Goal: Information Seeking & Learning: Learn about a topic

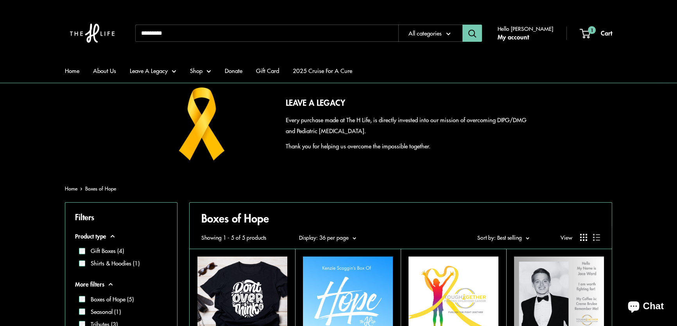
scroll to position [249, 0]
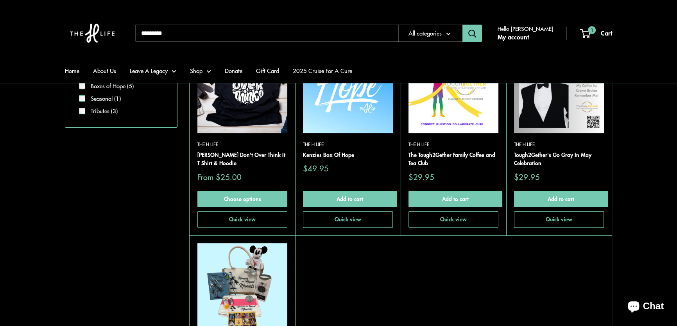
click at [325, 104] on img at bounding box center [348, 88] width 90 height 90
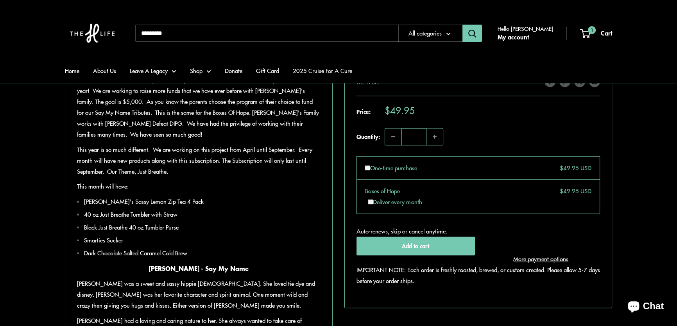
scroll to position [497, 0]
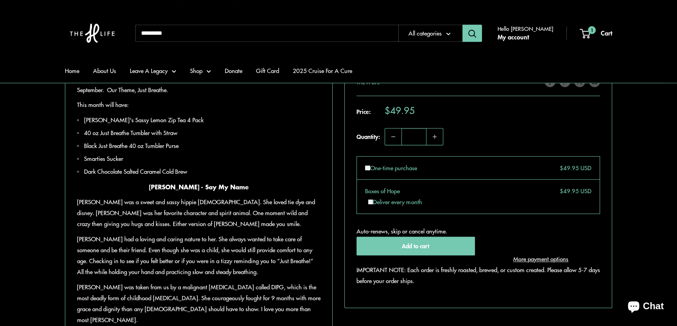
click at [205, 36] on input "Search..." at bounding box center [266, 33] width 263 height 17
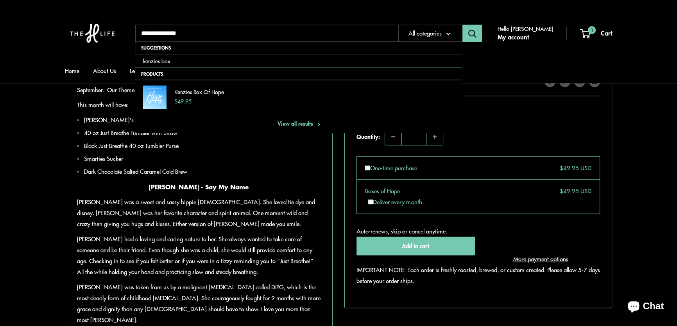
type input "**********"
click at [462, 25] on button "Search" at bounding box center [472, 33] width 20 height 17
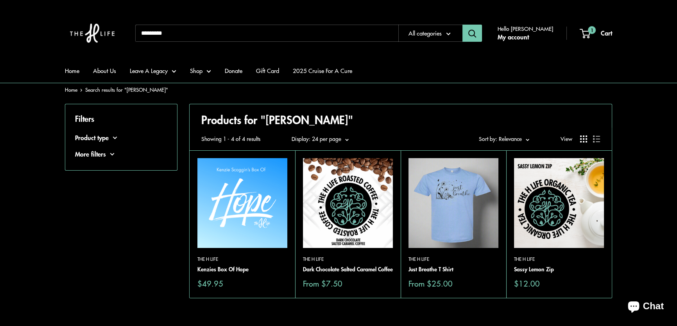
scroll to position [35, 0]
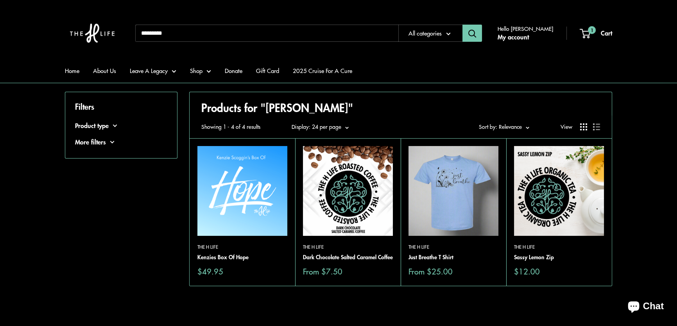
click at [555, 193] on img at bounding box center [559, 191] width 90 height 90
click at [359, 213] on img at bounding box center [348, 191] width 90 height 90
click at [251, 189] on img at bounding box center [242, 191] width 90 height 90
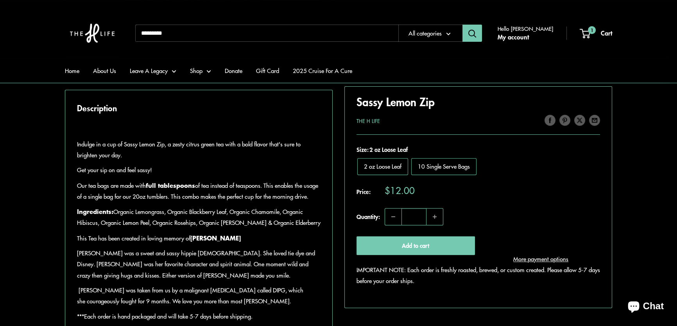
scroll to position [391, 0]
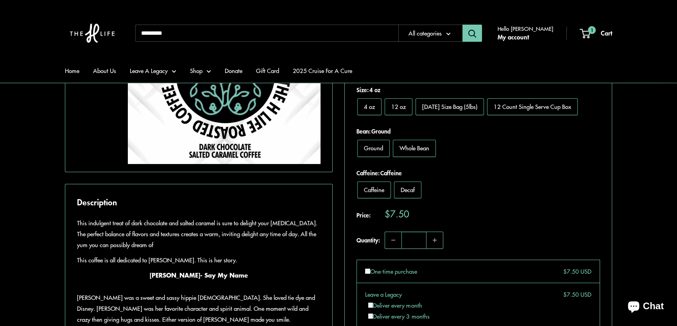
scroll to position [249, 0]
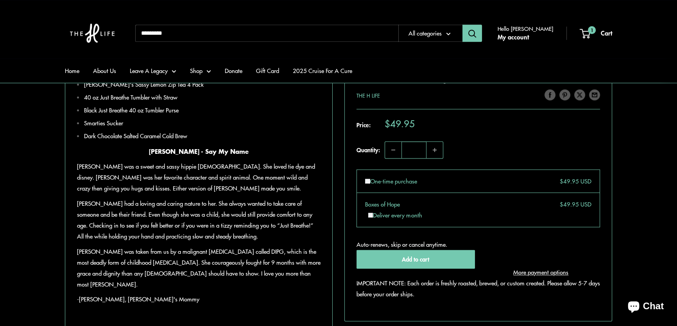
scroll to position [462, 0]
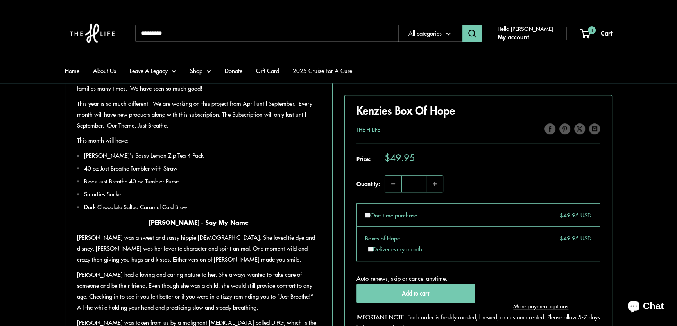
click at [213, 31] on input "Search..." at bounding box center [266, 33] width 263 height 17
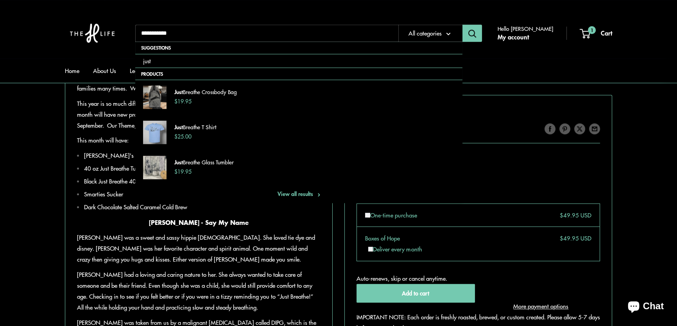
type input "**********"
click at [462, 25] on button "Search" at bounding box center [472, 33] width 20 height 17
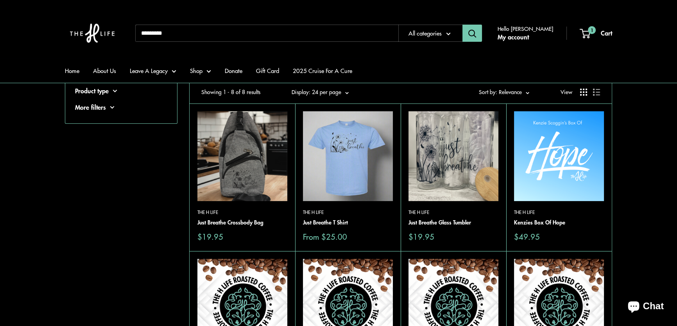
scroll to position [106, 0]
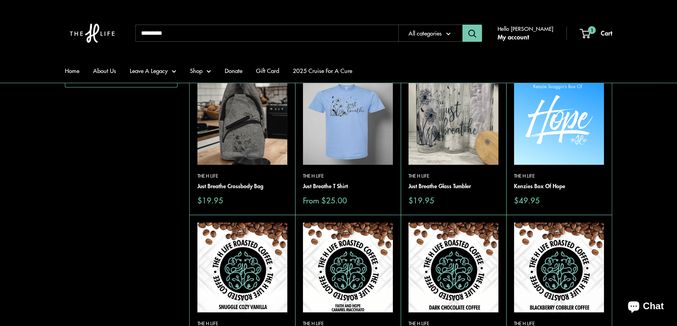
click at [250, 116] on img at bounding box center [242, 120] width 90 height 90
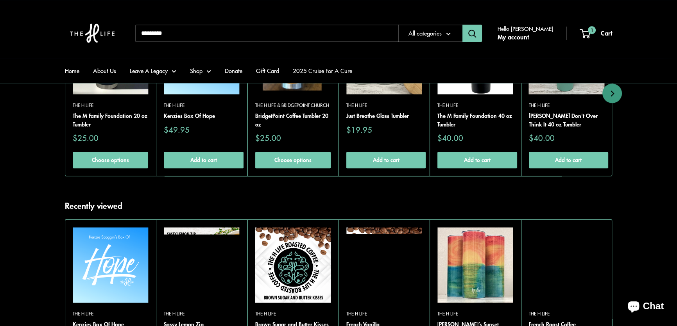
scroll to position [711, 0]
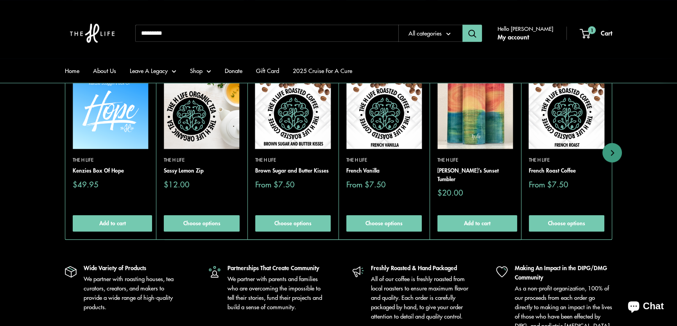
click at [194, 127] on img at bounding box center [201, 110] width 75 height 75
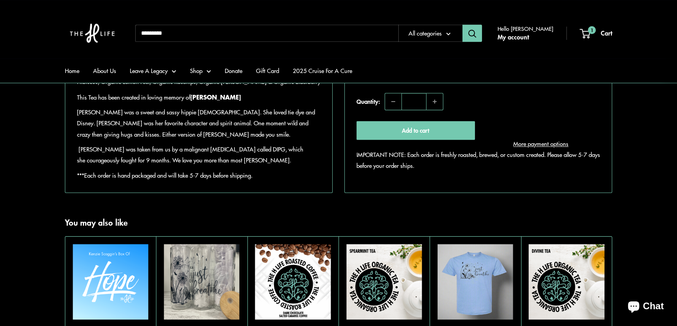
scroll to position [497, 0]
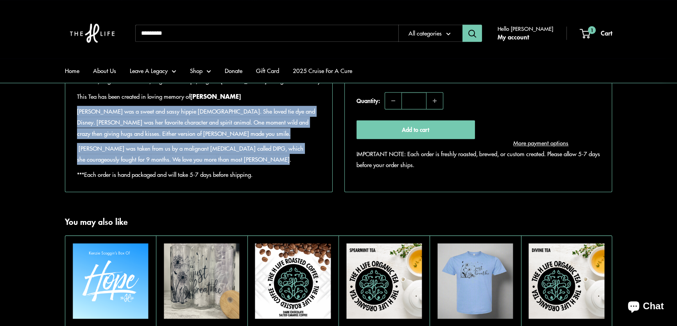
drag, startPoint x: 77, startPoint y: 144, endPoint x: 263, endPoint y: 186, distance: 190.8
click at [263, 180] on div "Indulge in a cup of Sassy Lemon Zip, a zesty citrus green tea with a bold flavo…" at bounding box center [199, 81] width 244 height 199
copy div "Kenzie was a sweet and sassy hippie chick. She loved tie dye and Disney. Stitch…"
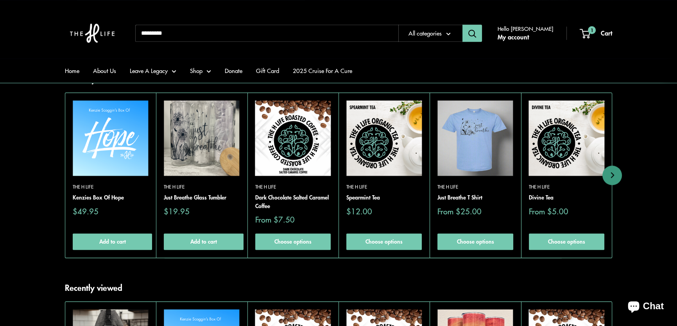
scroll to position [639, 0]
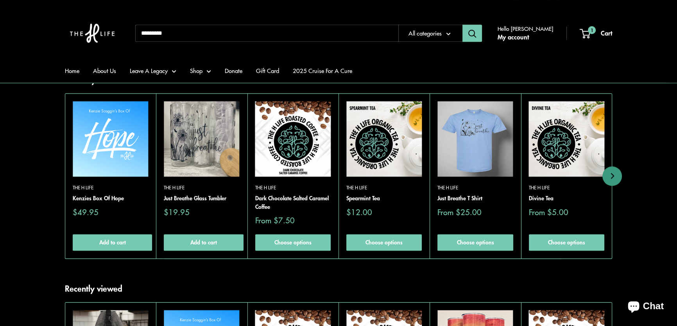
click at [101, 177] on img at bounding box center [110, 138] width 75 height 75
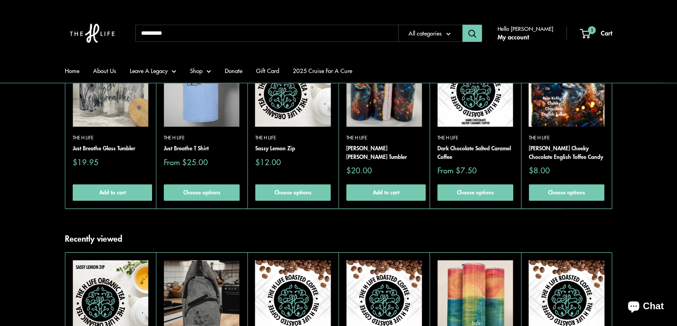
scroll to position [853, 0]
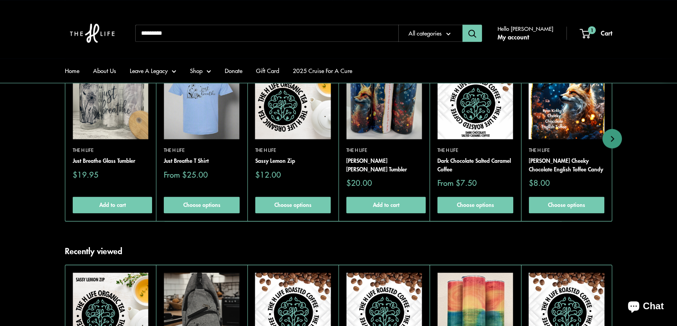
click at [460, 105] on img at bounding box center [474, 101] width 75 height 75
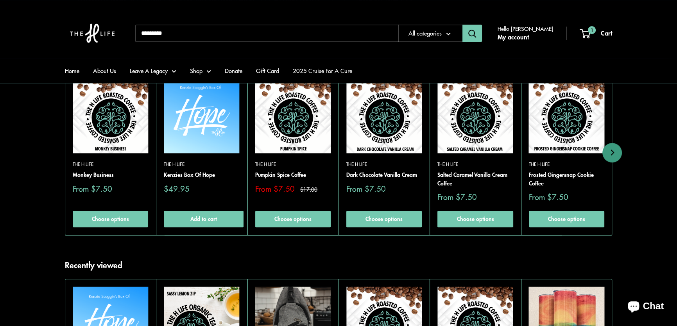
scroll to position [782, 0]
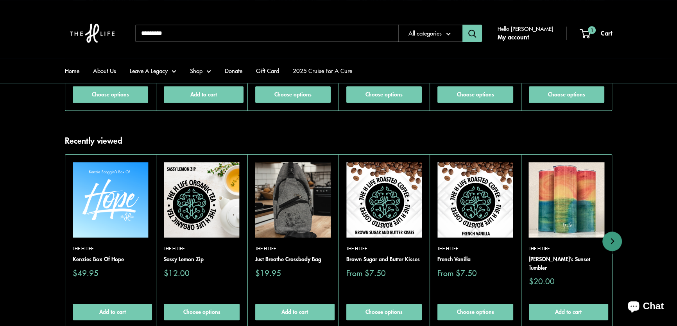
click at [201, 224] on img at bounding box center [201, 199] width 75 height 75
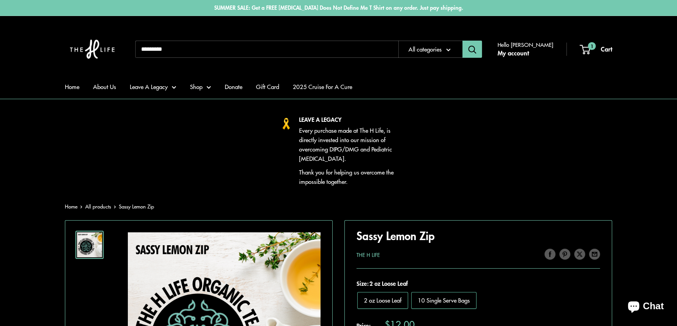
click at [250, 48] on input "Search..." at bounding box center [266, 49] width 263 height 17
type input "**********"
click at [462, 41] on button "Search" at bounding box center [472, 49] width 20 height 17
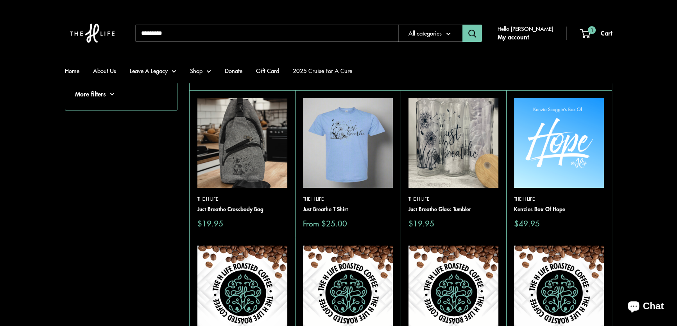
scroll to position [71, 0]
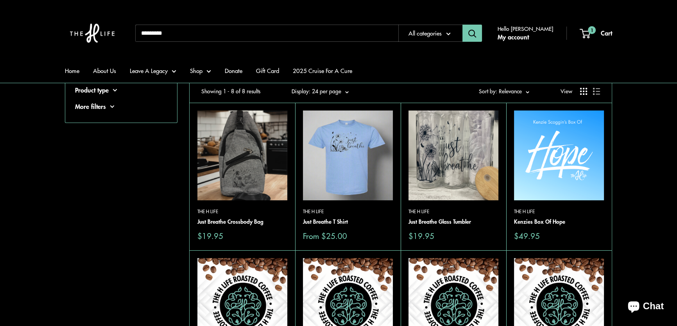
click at [248, 142] on img at bounding box center [242, 156] width 90 height 90
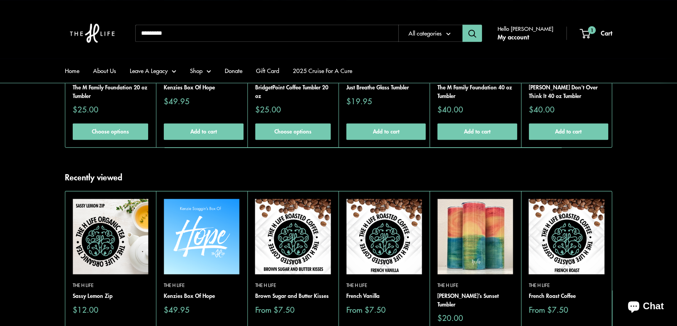
scroll to position [746, 0]
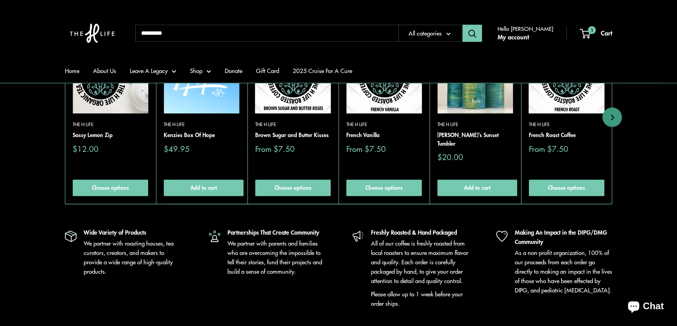
click at [389, 101] on img at bounding box center [383, 75] width 75 height 75
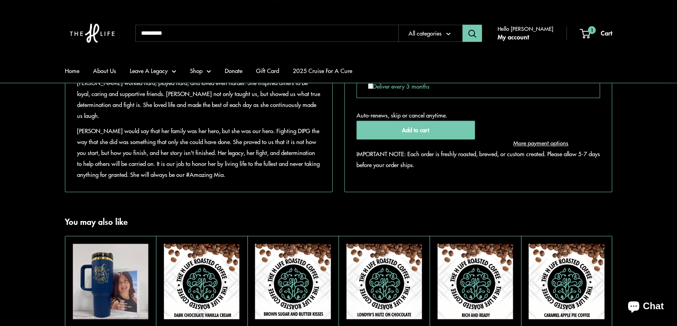
scroll to position [639, 0]
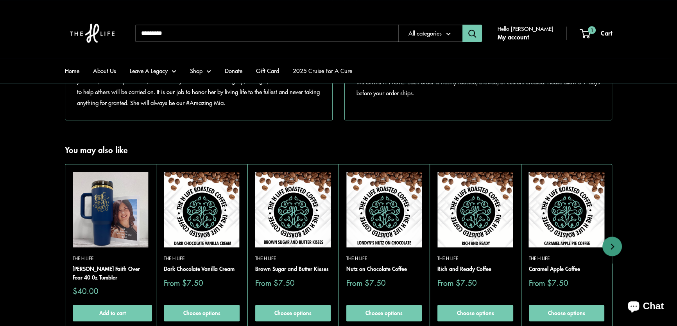
click at [570, 198] on img at bounding box center [566, 209] width 75 height 75
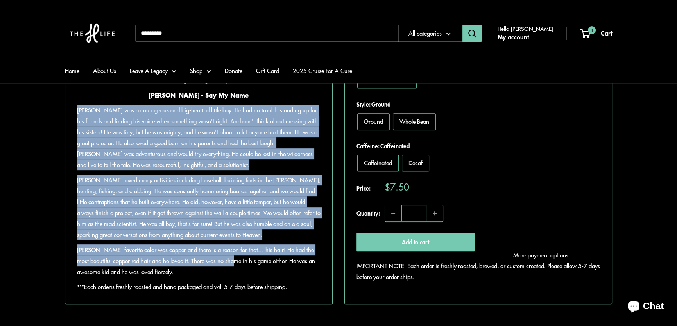
scroll to position [426, 0]
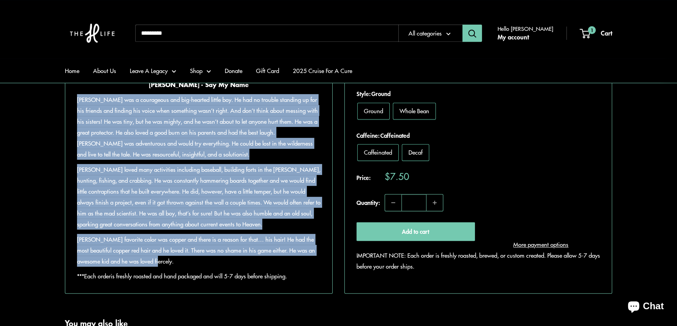
drag, startPoint x: 77, startPoint y: 156, endPoint x: 211, endPoint y: 281, distance: 183.4
click at [211, 281] on div "Caramel, apples, and coffee all in one delicious cup! No regrets here just a sm…" at bounding box center [199, 167] width 244 height 229
copy div "Finn was a courageous and big-hearted little boy. He had no trouble standing up…"
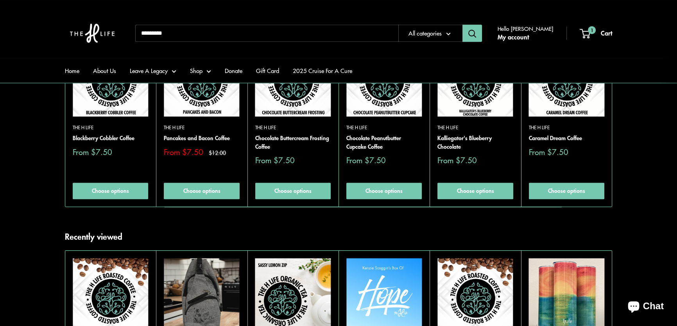
scroll to position [462, 0]
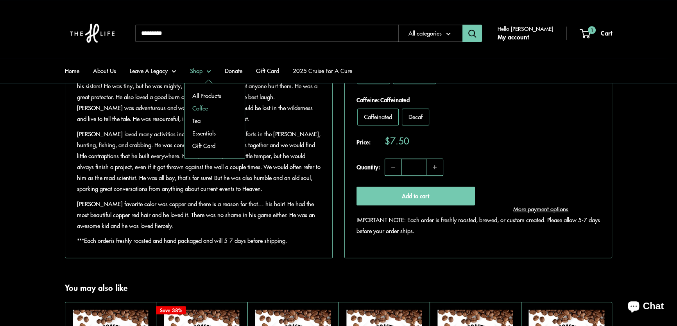
click at [203, 104] on link "Coffee" at bounding box center [215, 108] width 60 height 13
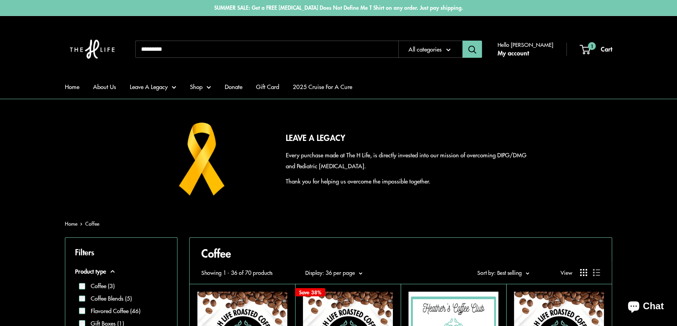
click at [518, 265] on div "Sort by Sort by: Best selling Sort by Featured Best selling Alphabetically, A-Z…" at bounding box center [503, 273] width 54 height 23
click at [519, 272] on span "Sort by: Best selling" at bounding box center [499, 273] width 45 height 8
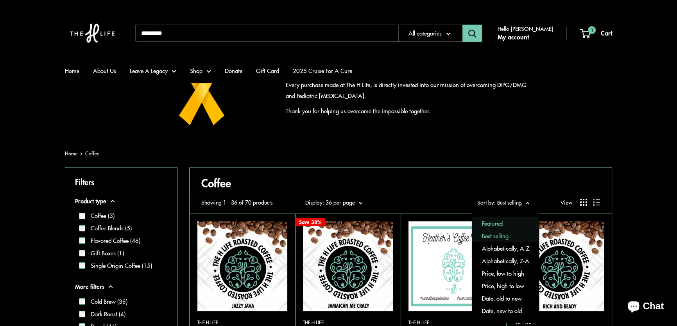
scroll to position [71, 0]
click at [506, 298] on button "Date, old to new" at bounding box center [505, 298] width 67 height 13
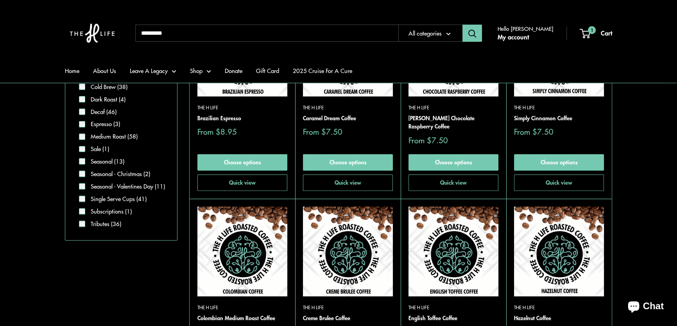
scroll to position [320, 0]
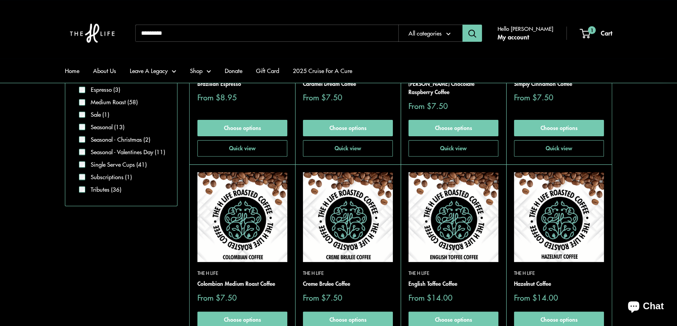
click at [234, 206] on img at bounding box center [242, 217] width 90 height 90
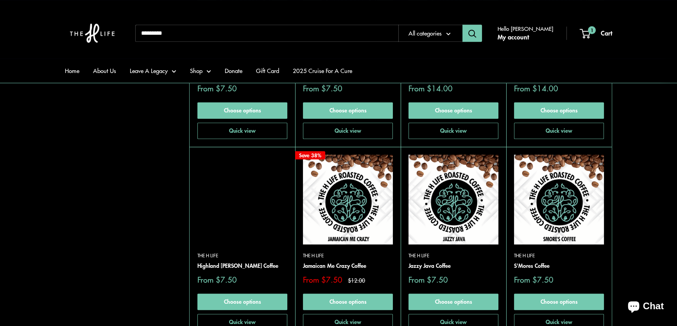
scroll to position [533, 0]
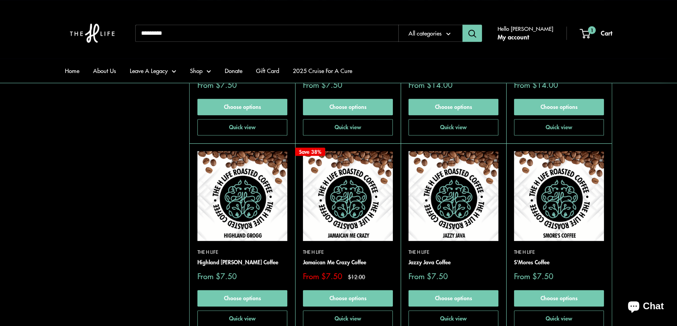
click at [0, 0] on img at bounding box center [0, 0] width 0 height 0
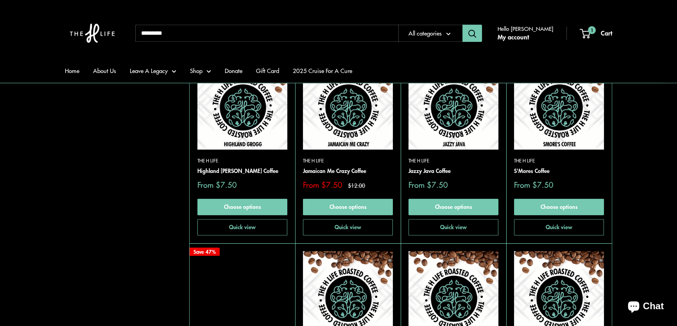
scroll to position [711, 0]
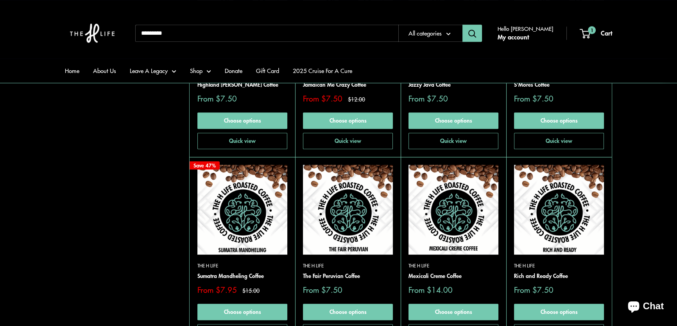
click at [0, 0] on img at bounding box center [0, 0] width 0 height 0
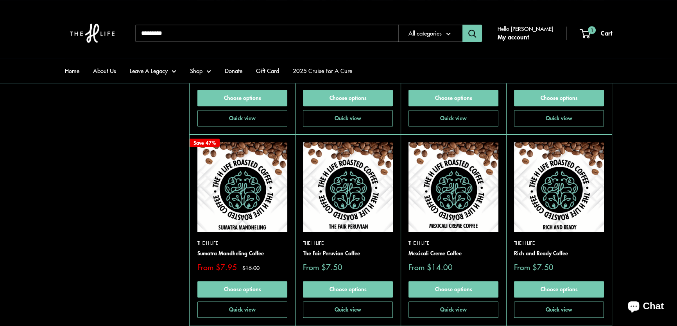
scroll to position [746, 0]
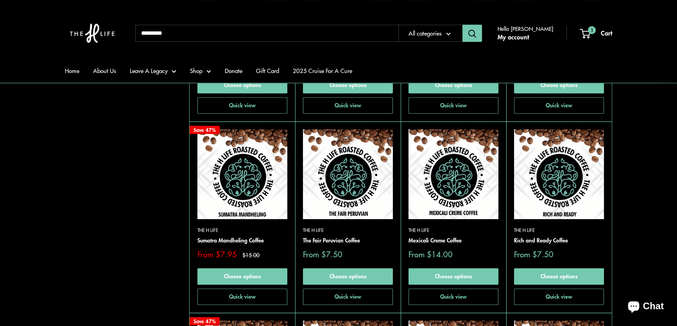
click at [0, 0] on img at bounding box center [0, 0] width 0 height 0
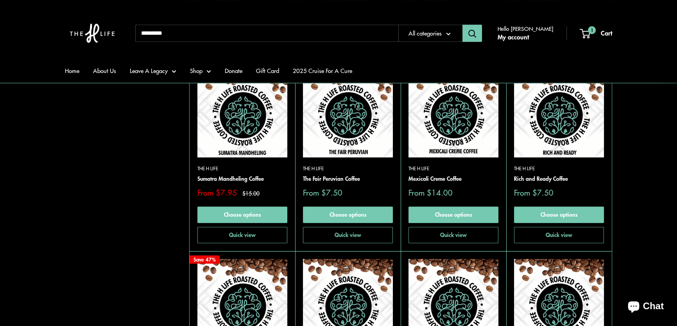
scroll to position [817, 0]
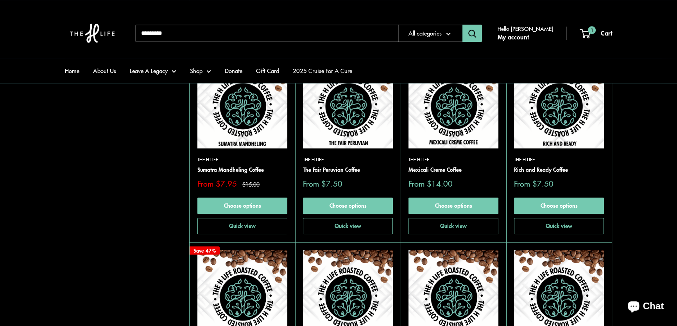
click at [558, 109] on img at bounding box center [559, 104] width 90 height 90
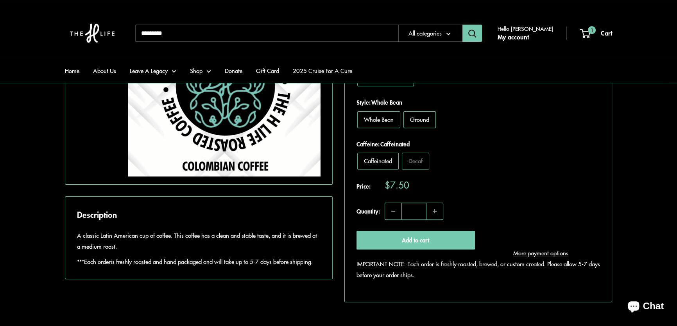
scroll to position [426, 0]
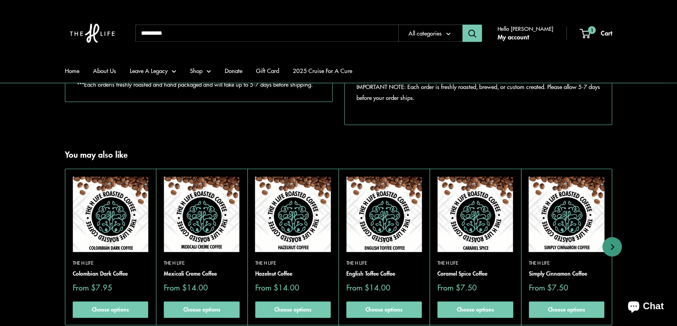
click at [0, 0] on img at bounding box center [0, 0] width 0 height 0
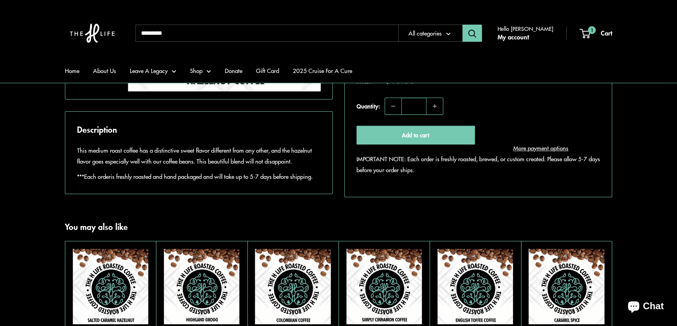
scroll to position [497, 0]
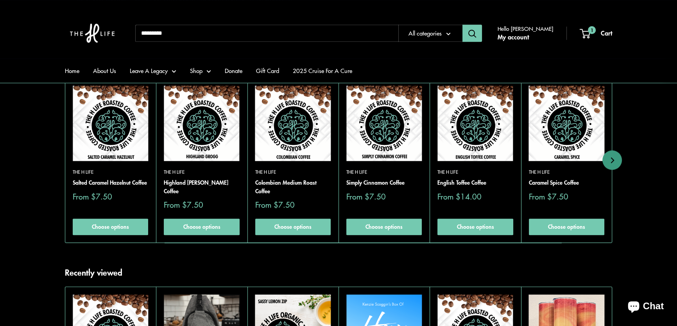
click at [0, 0] on img at bounding box center [0, 0] width 0 height 0
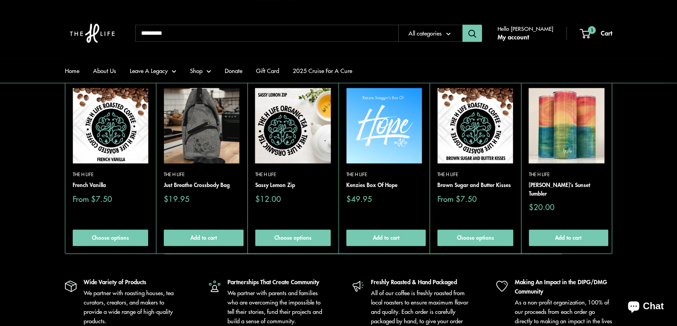
scroll to position [853, 0]
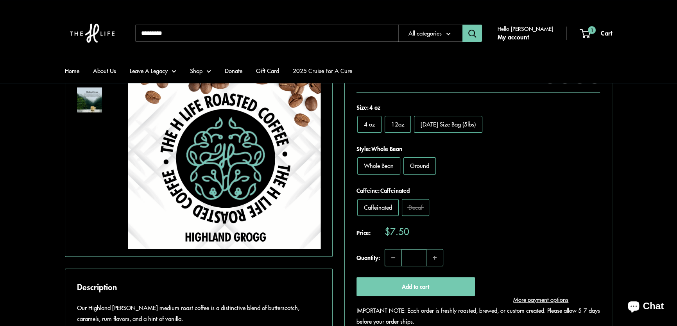
scroll to position [249, 0]
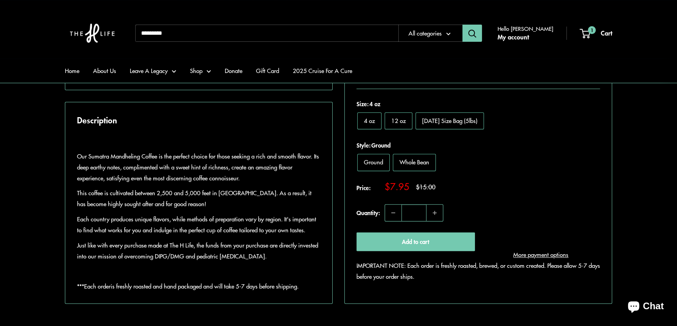
scroll to position [355, 0]
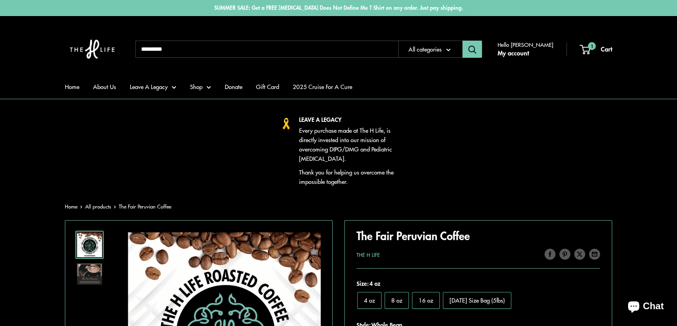
scroll to position [249, 0]
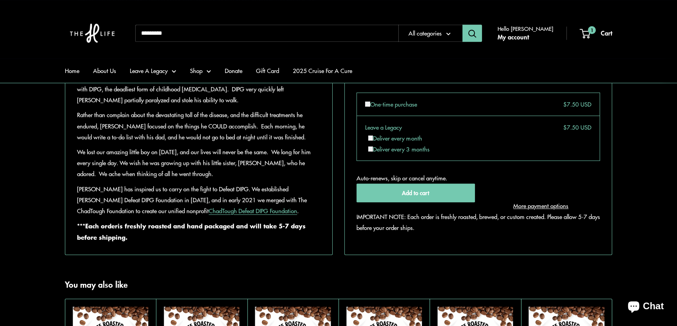
scroll to position [497, 0]
